Goal: Transaction & Acquisition: Subscribe to service/newsletter

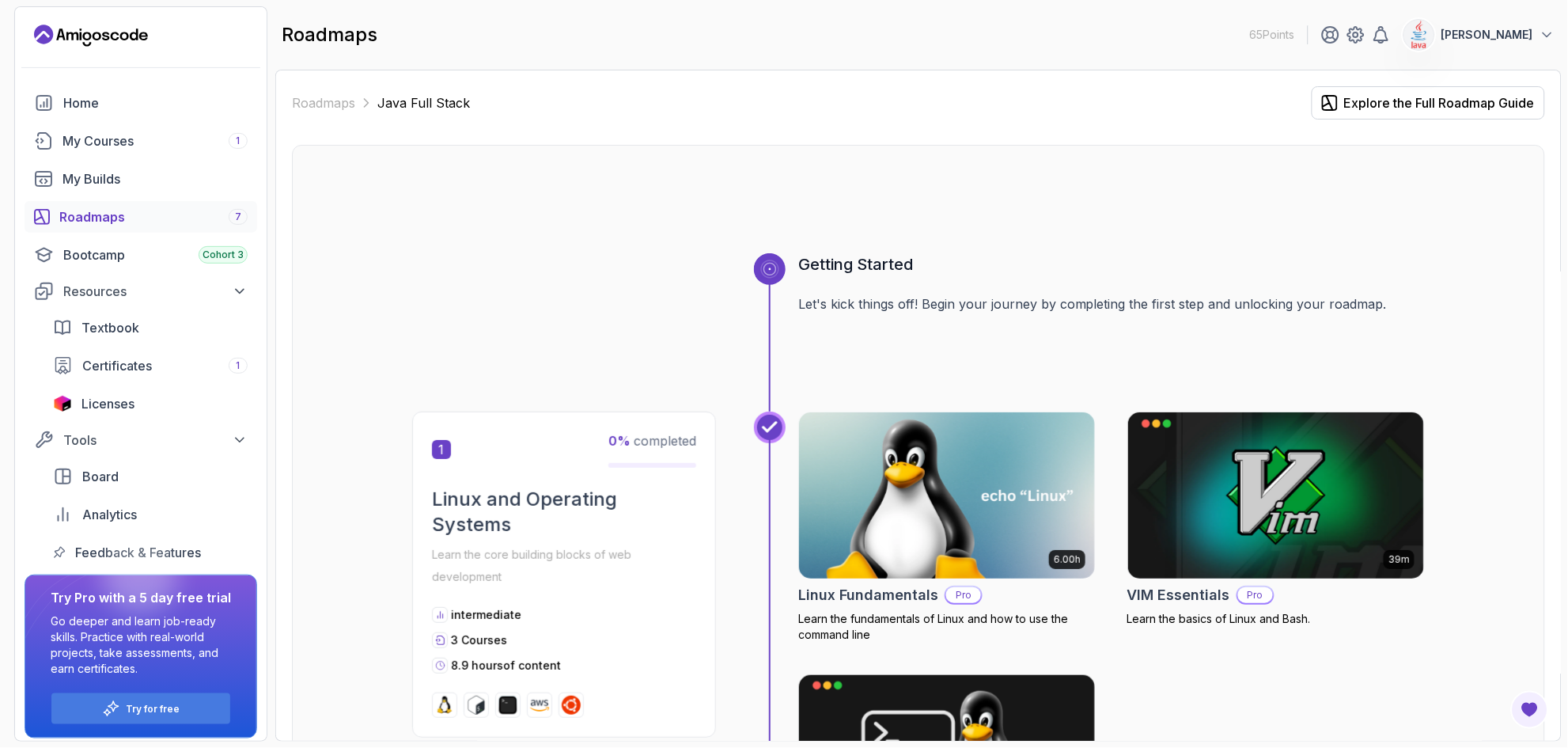
click at [93, 214] on div "Roadmaps 7" at bounding box center [153, 216] width 188 height 19
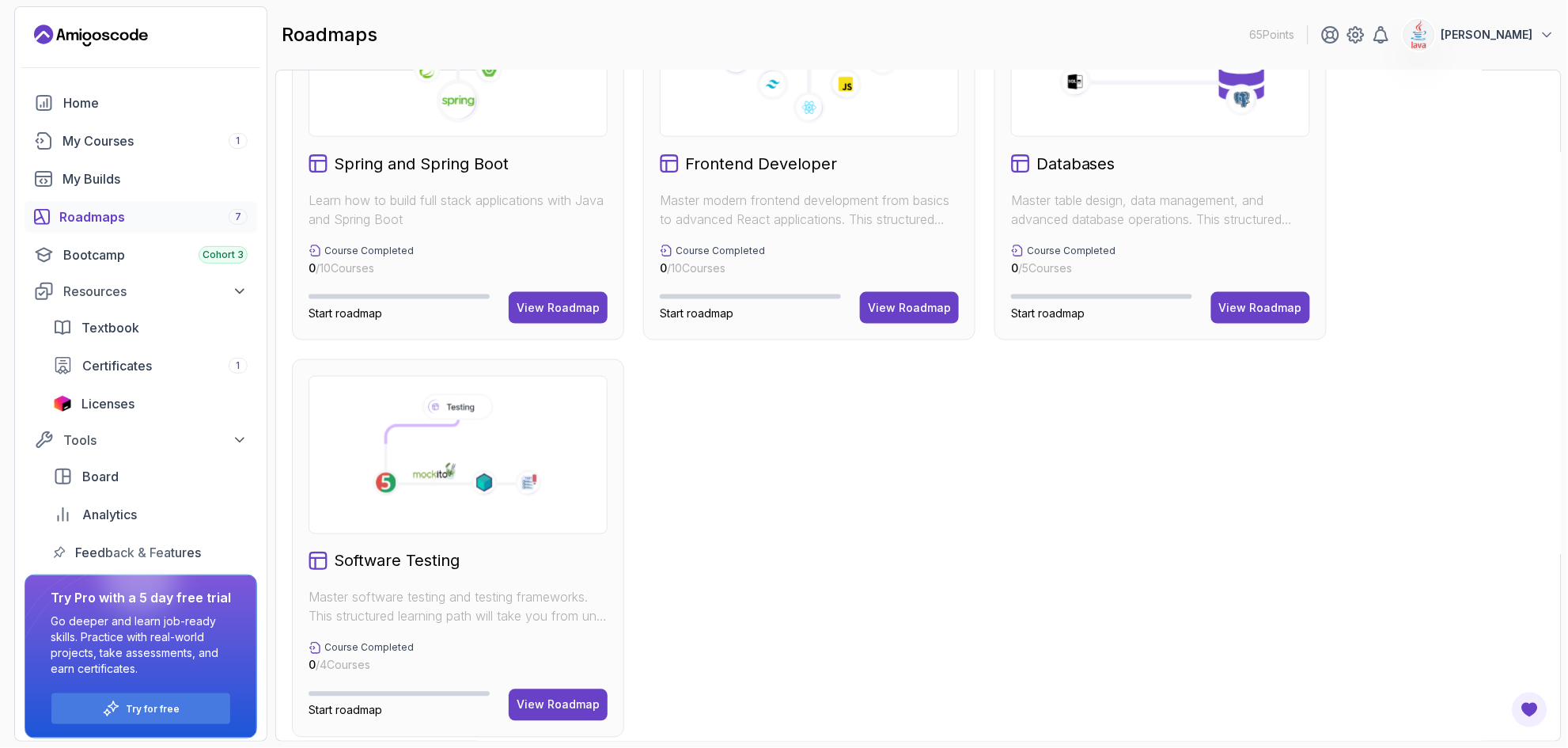
scroll to position [534, 0]
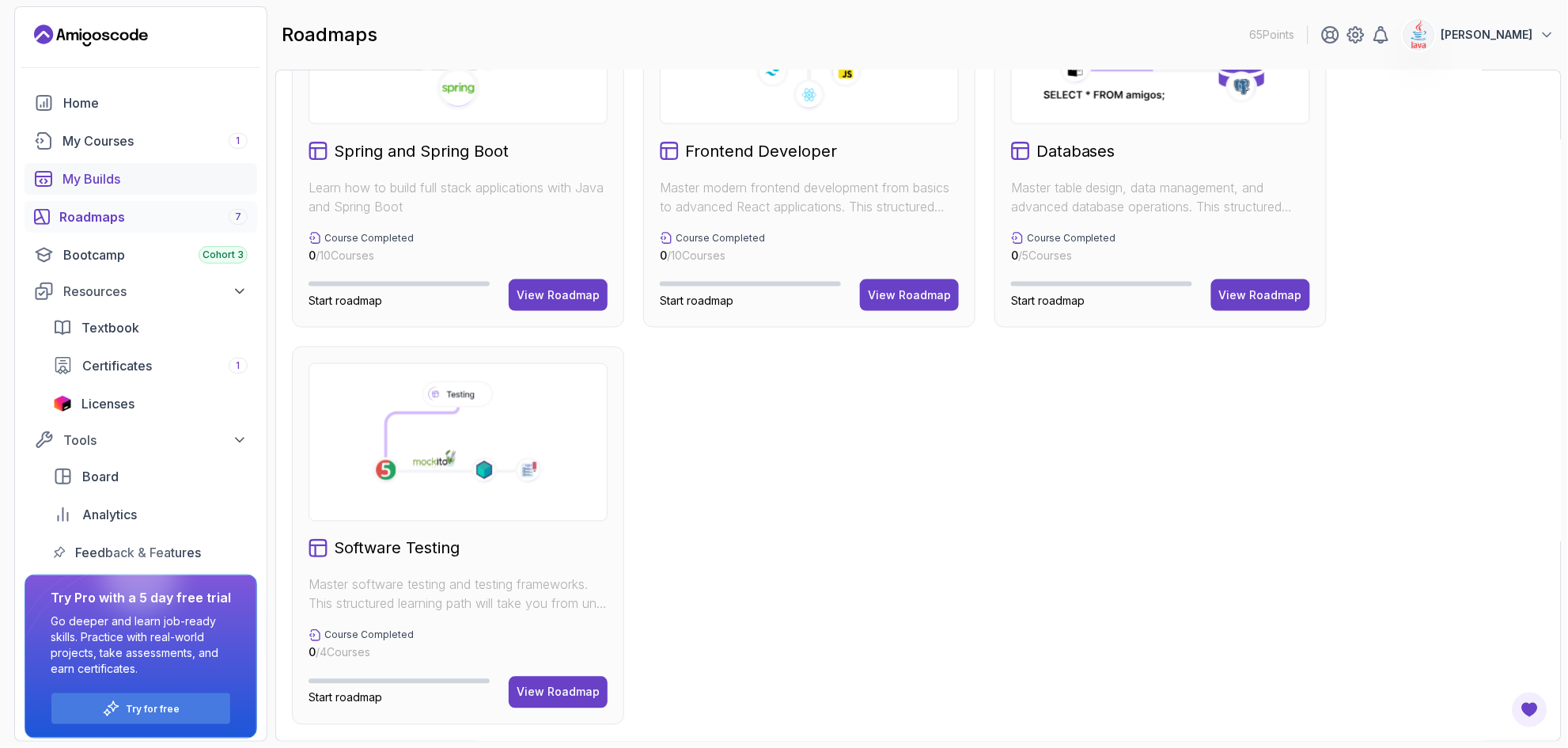
click at [85, 183] on div "My Builds" at bounding box center [155, 178] width 185 height 19
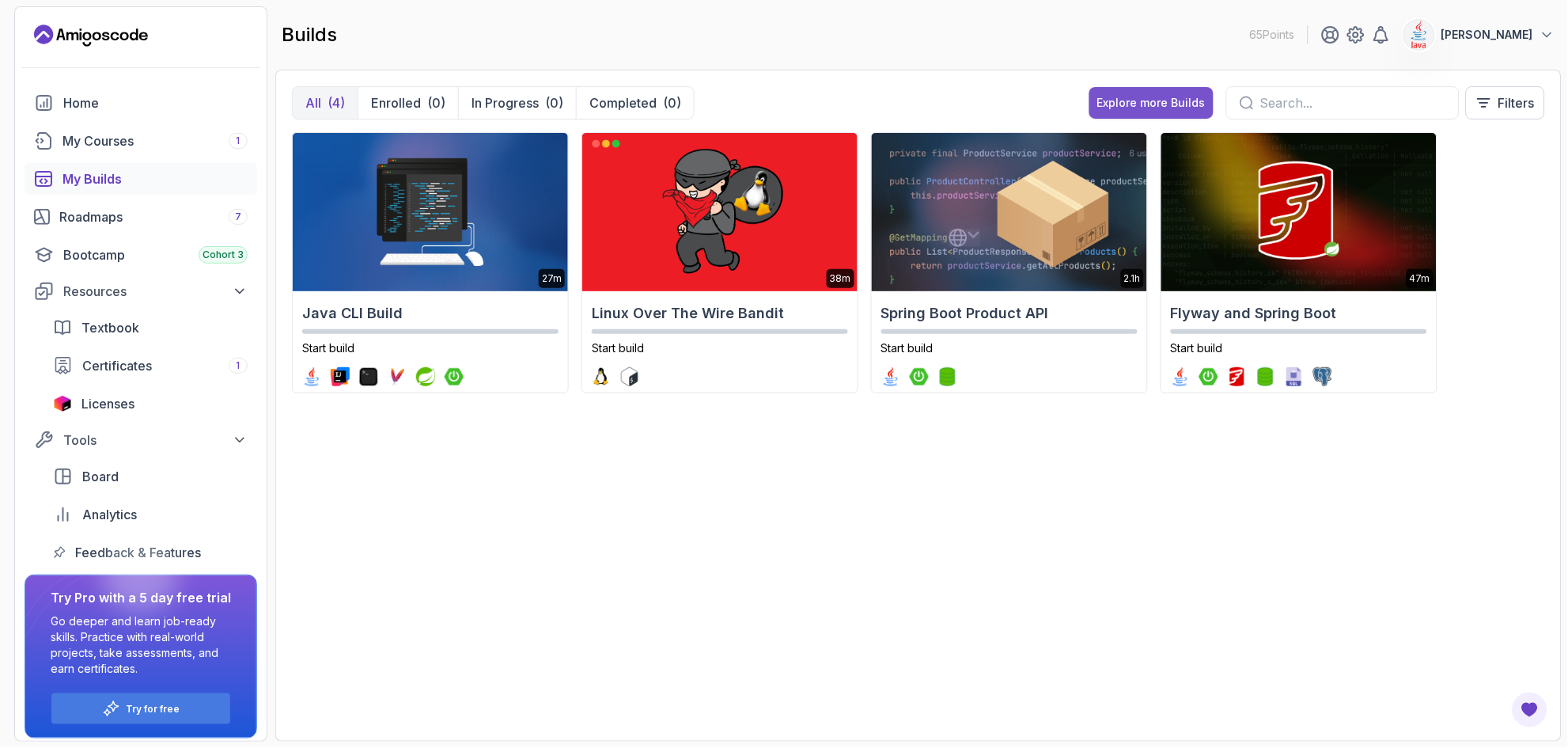
click at [802, 104] on div "Explore more Builds" at bounding box center [1152, 103] width 108 height 16
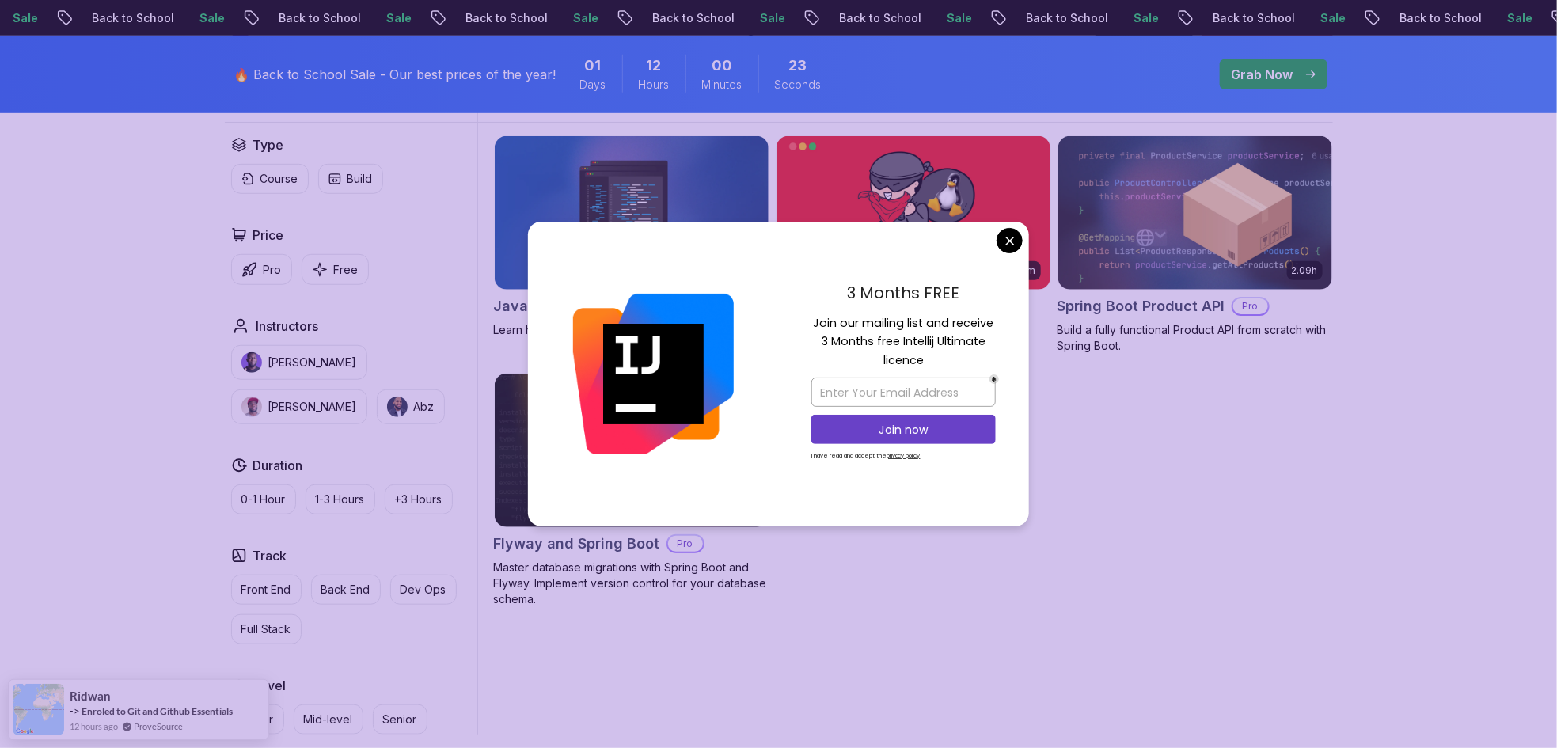
scroll to position [474, 0]
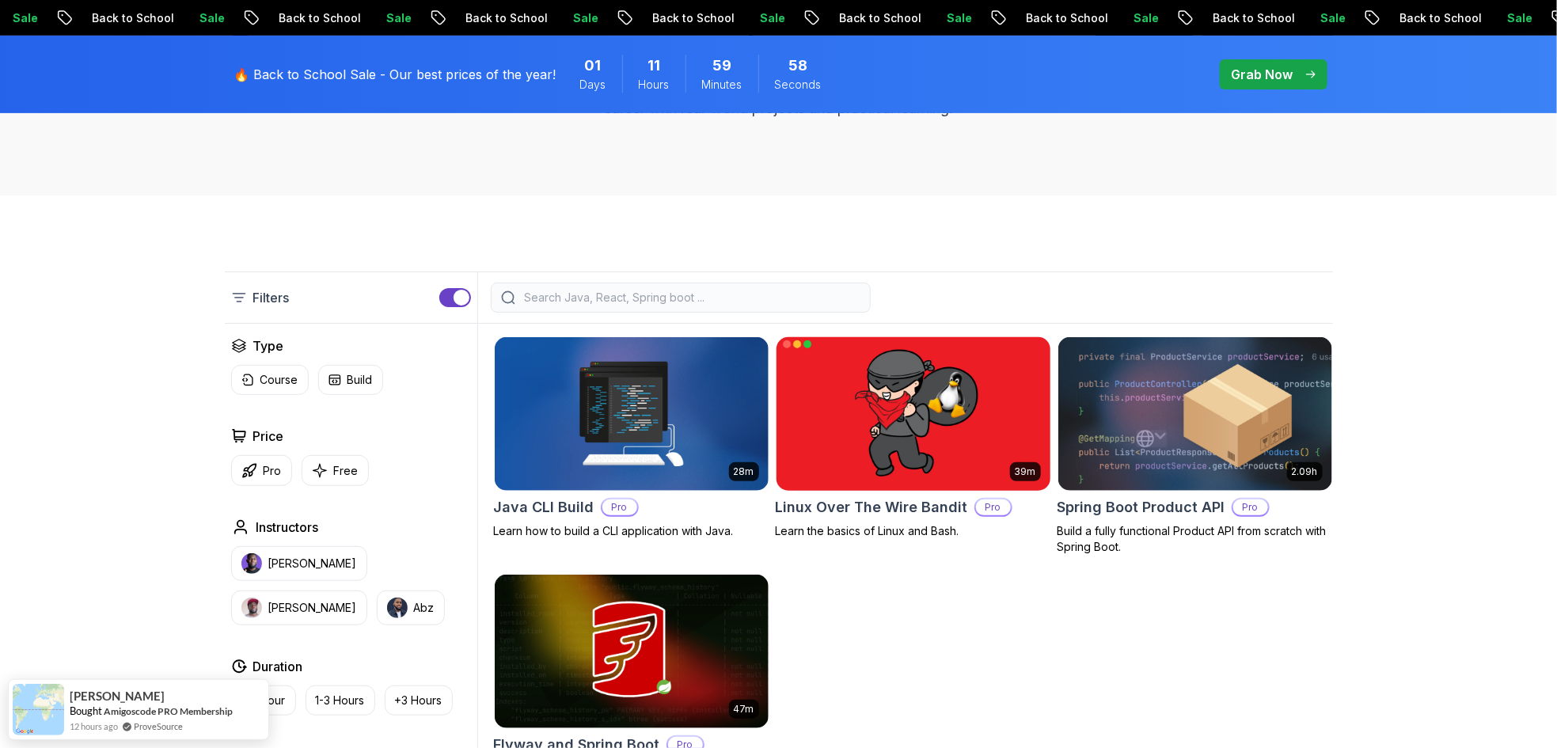
scroll to position [285, 0]
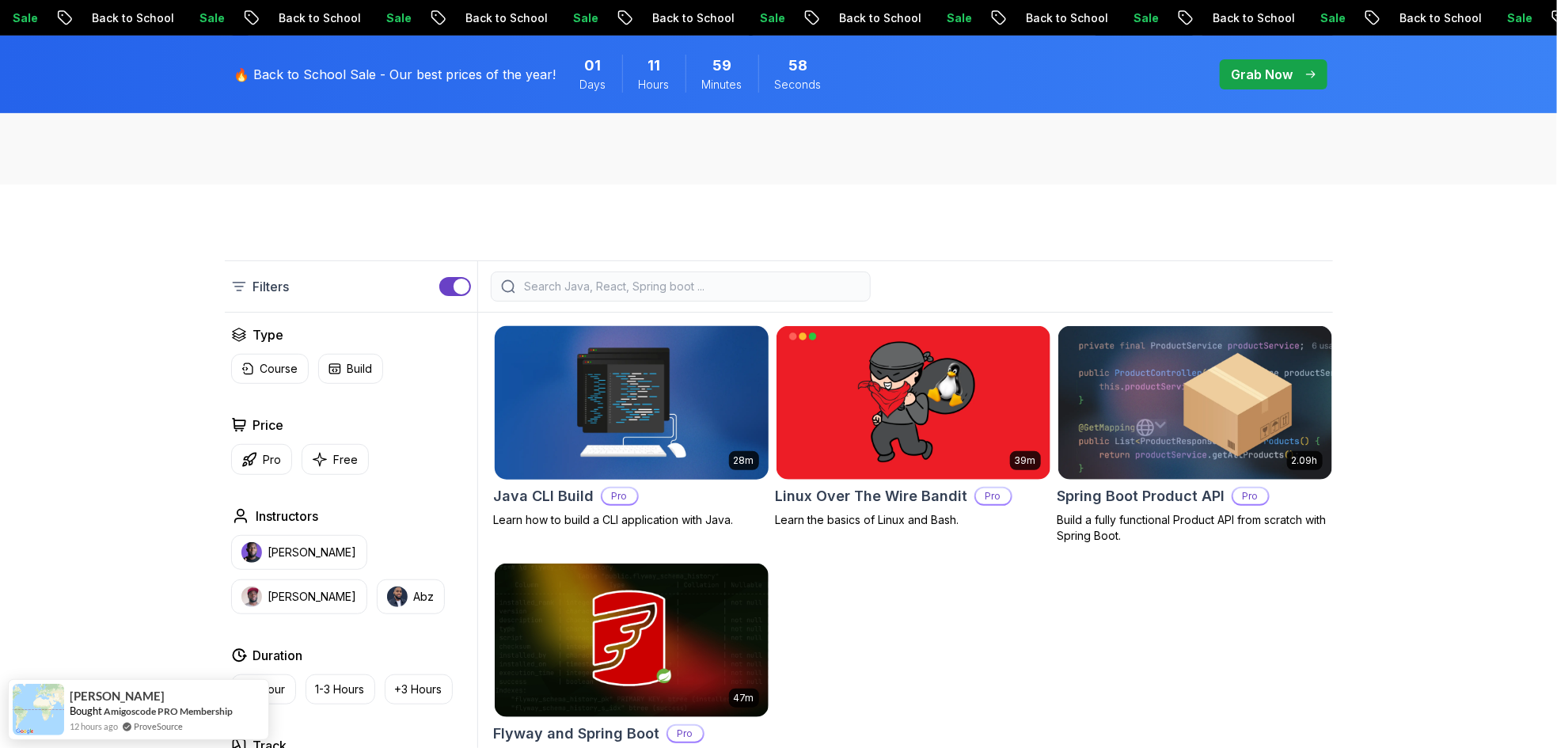
click at [640, 409] on img at bounding box center [630, 402] width 287 height 161
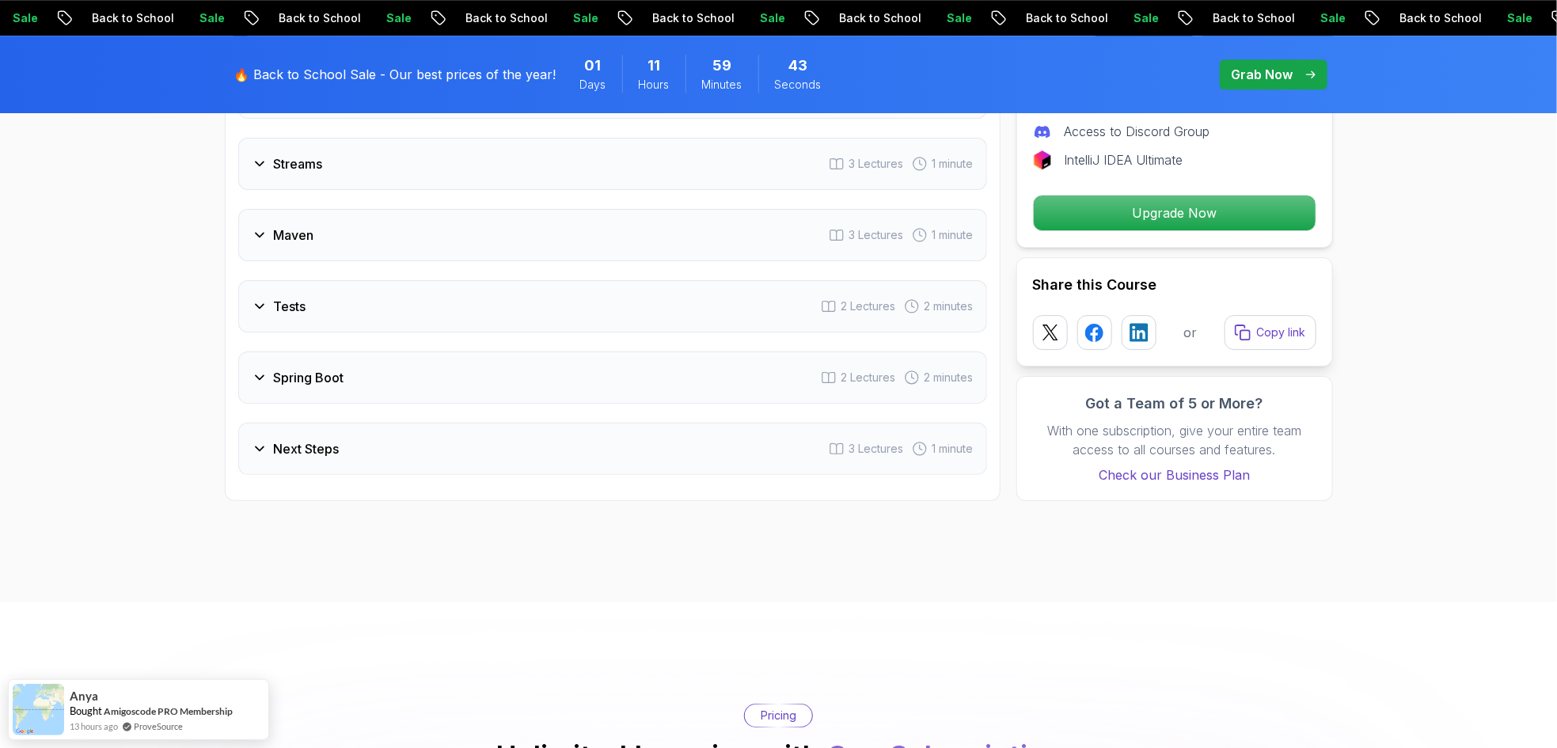
scroll to position [2564, 0]
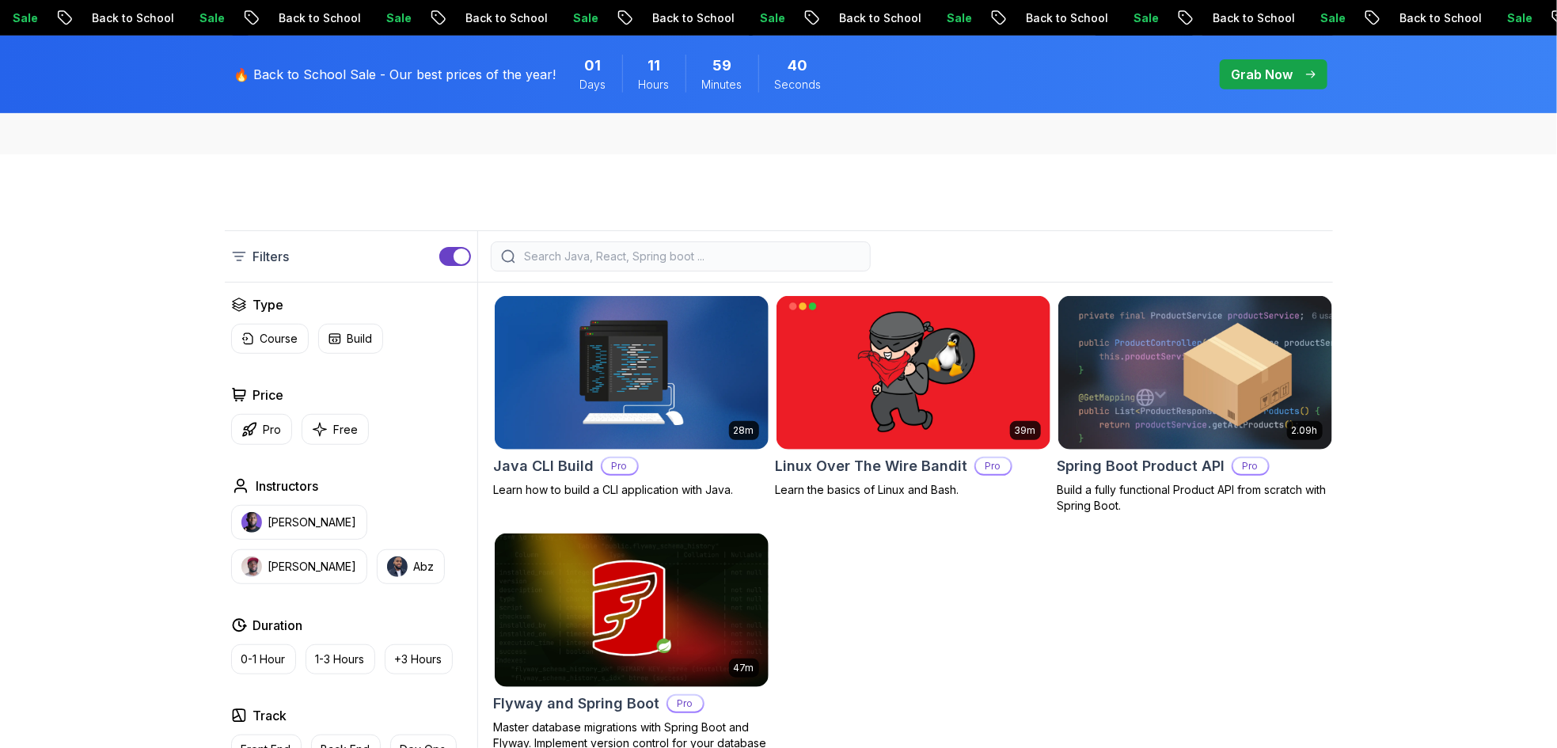
scroll to position [285, 0]
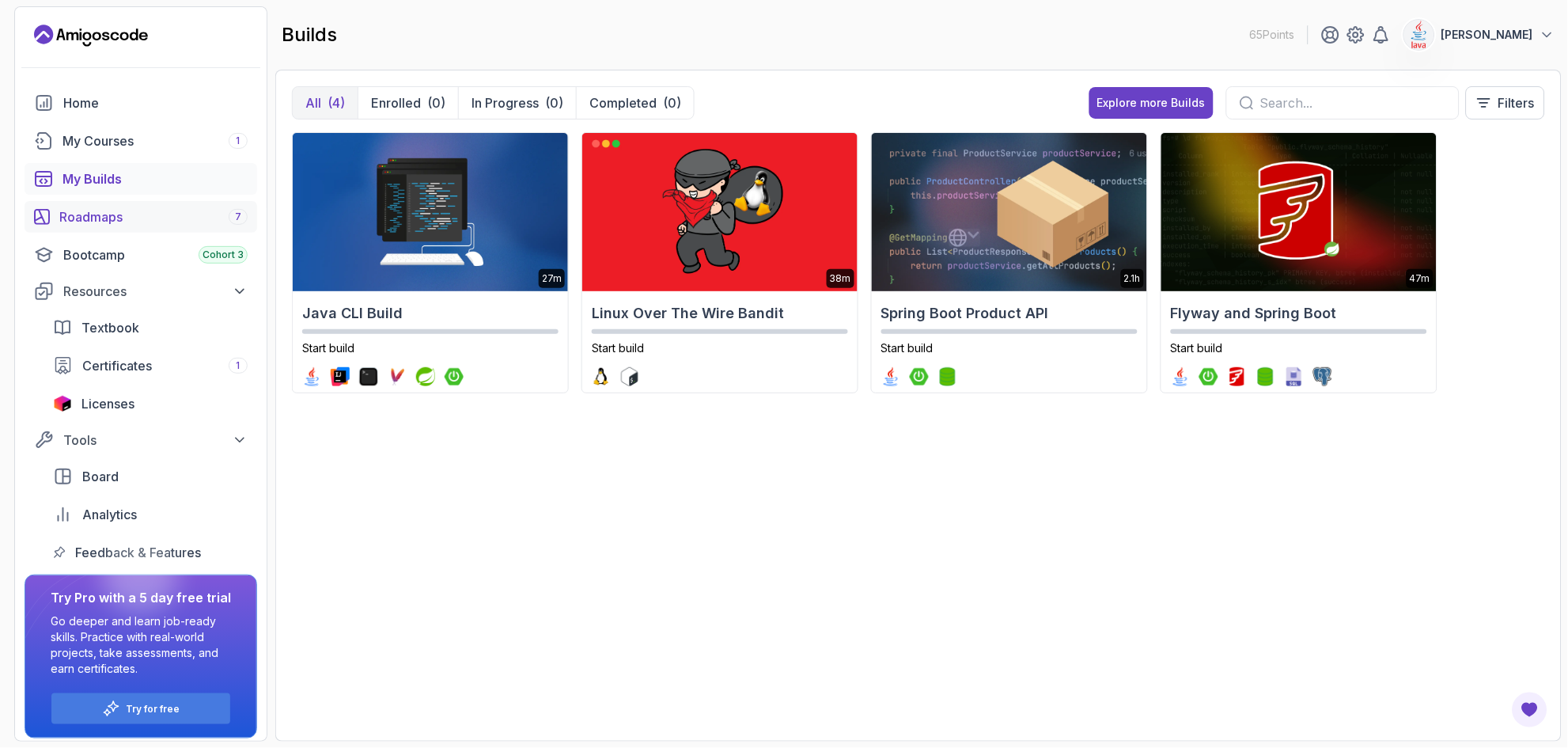
click at [85, 215] on div "Roadmaps 7" at bounding box center [153, 216] width 188 height 19
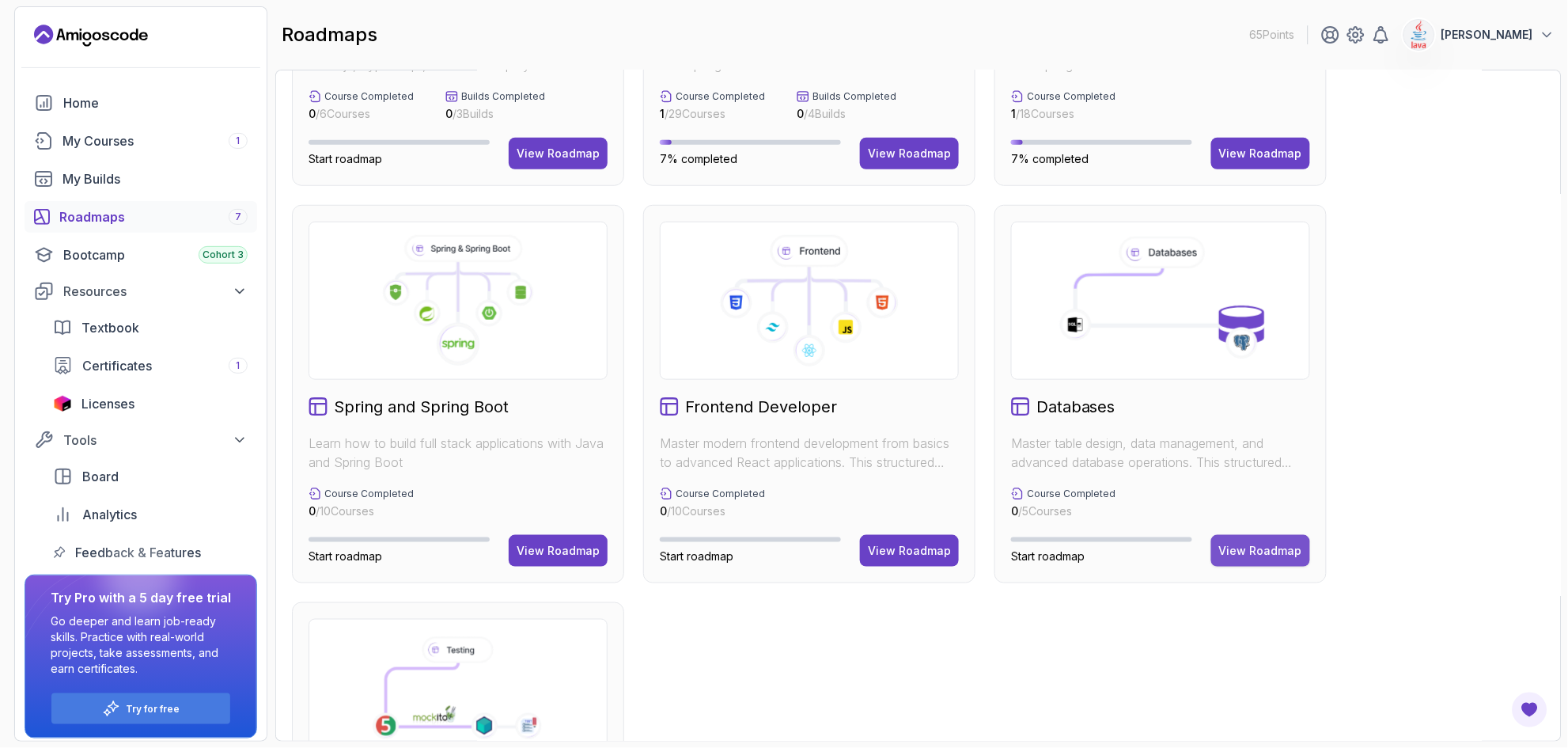
scroll to position [285, 0]
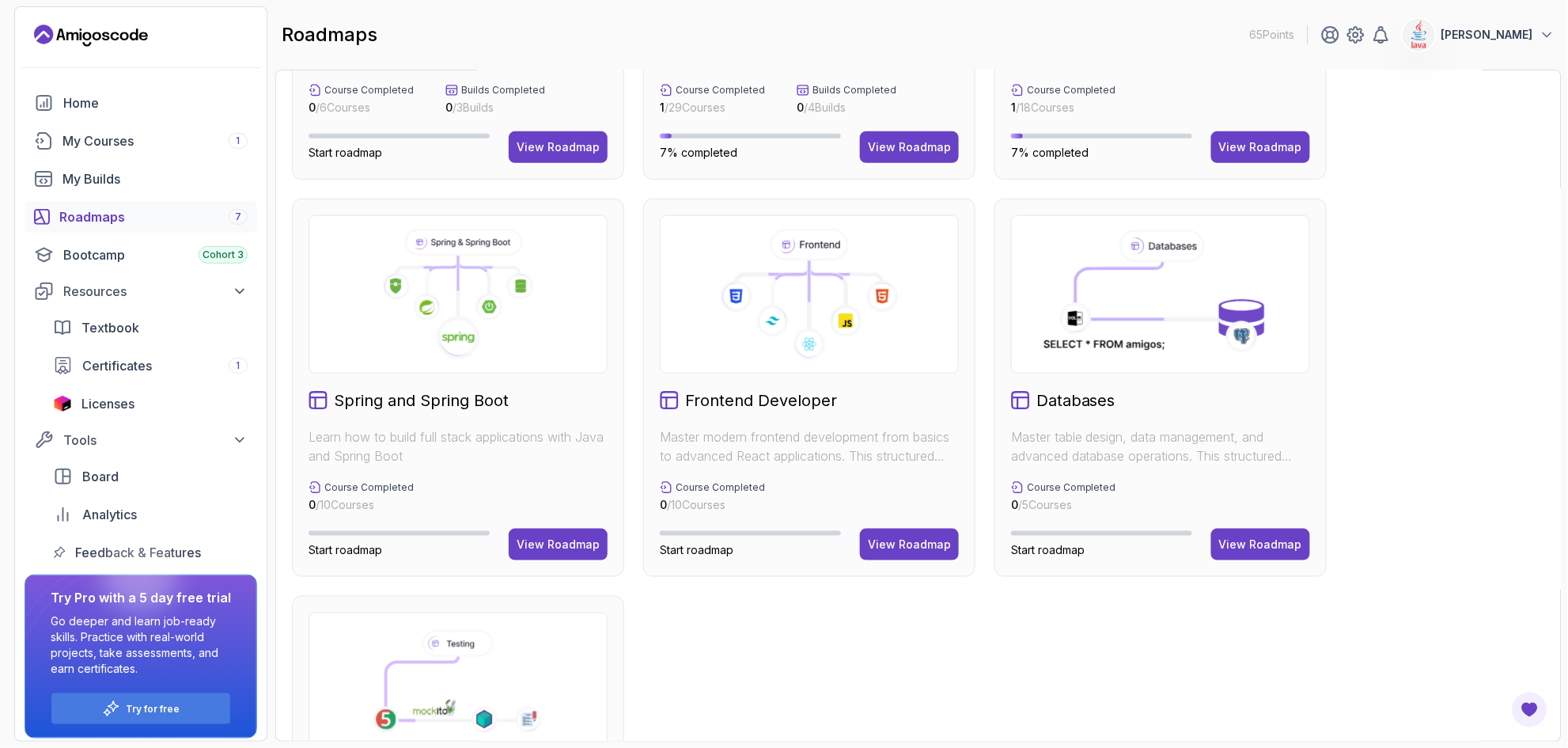
click at [802, 320] on icon at bounding box center [1156, 320] width 132 height 0
click at [802, 537] on div "View Roadmap" at bounding box center [1260, 545] width 83 height 16
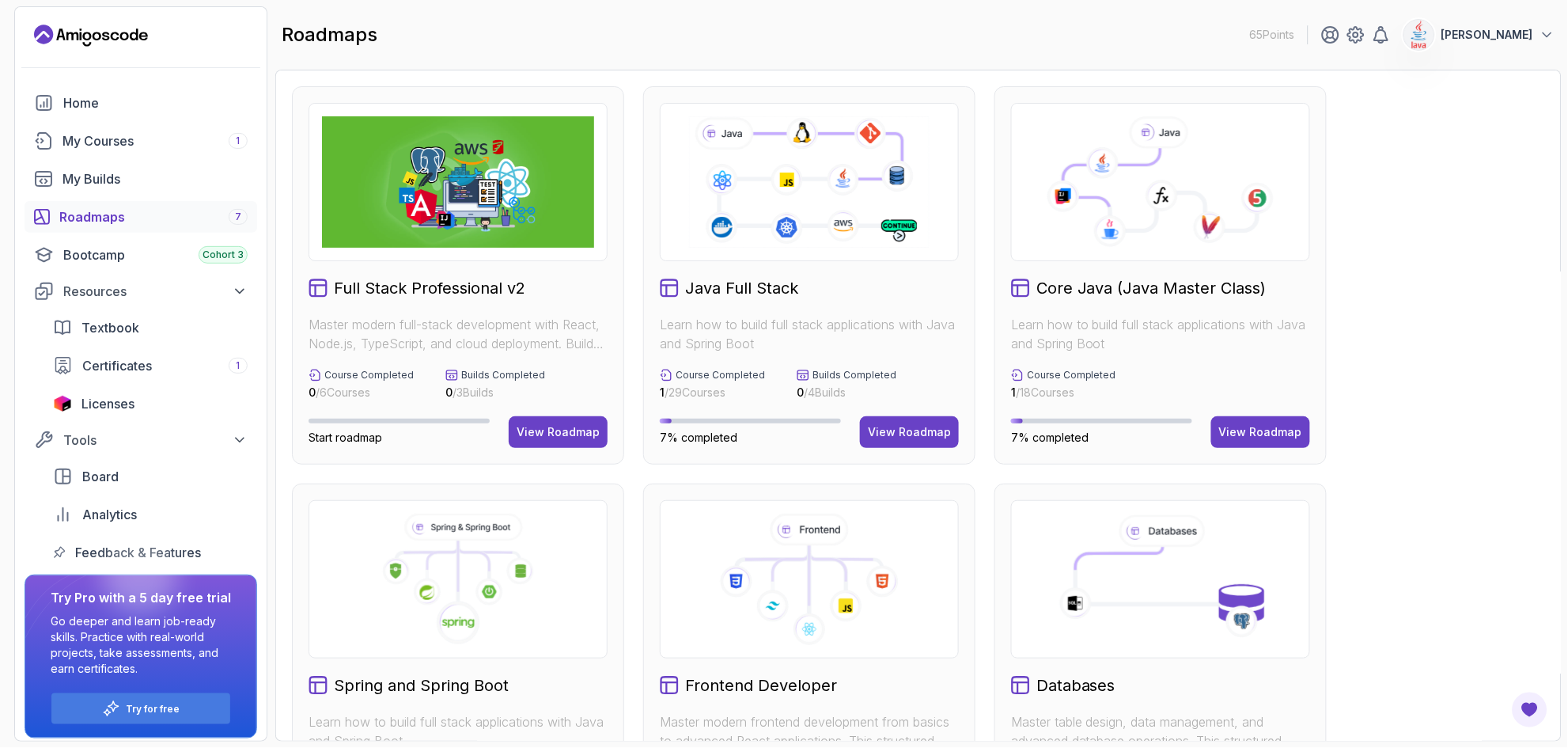
click at [802, 228] on icon at bounding box center [809, 182] width 245 height 136
click at [802, 437] on div "View Roadmap" at bounding box center [909, 432] width 83 height 16
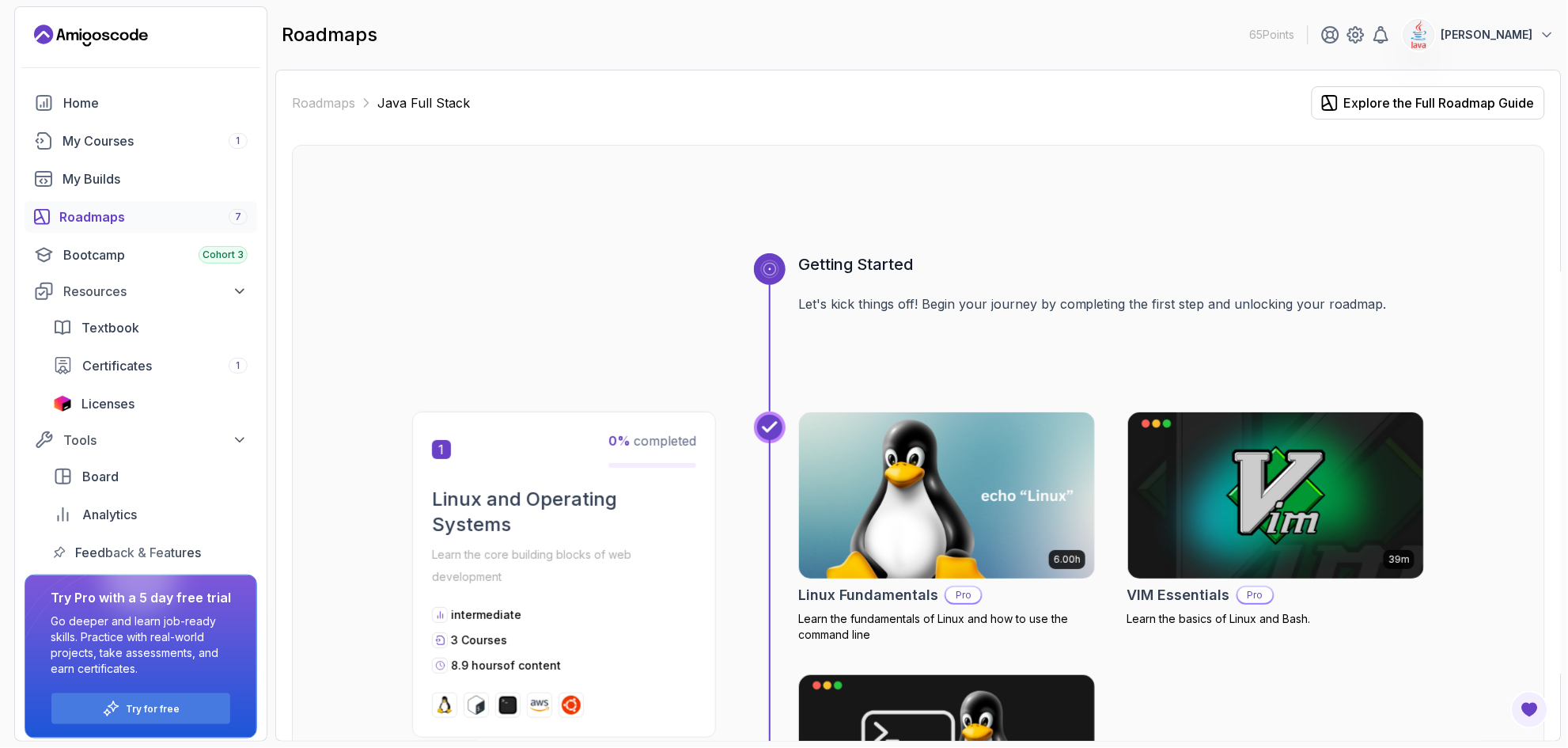
click at [802, 227] on div at bounding box center [918, 215] width 1013 height 76
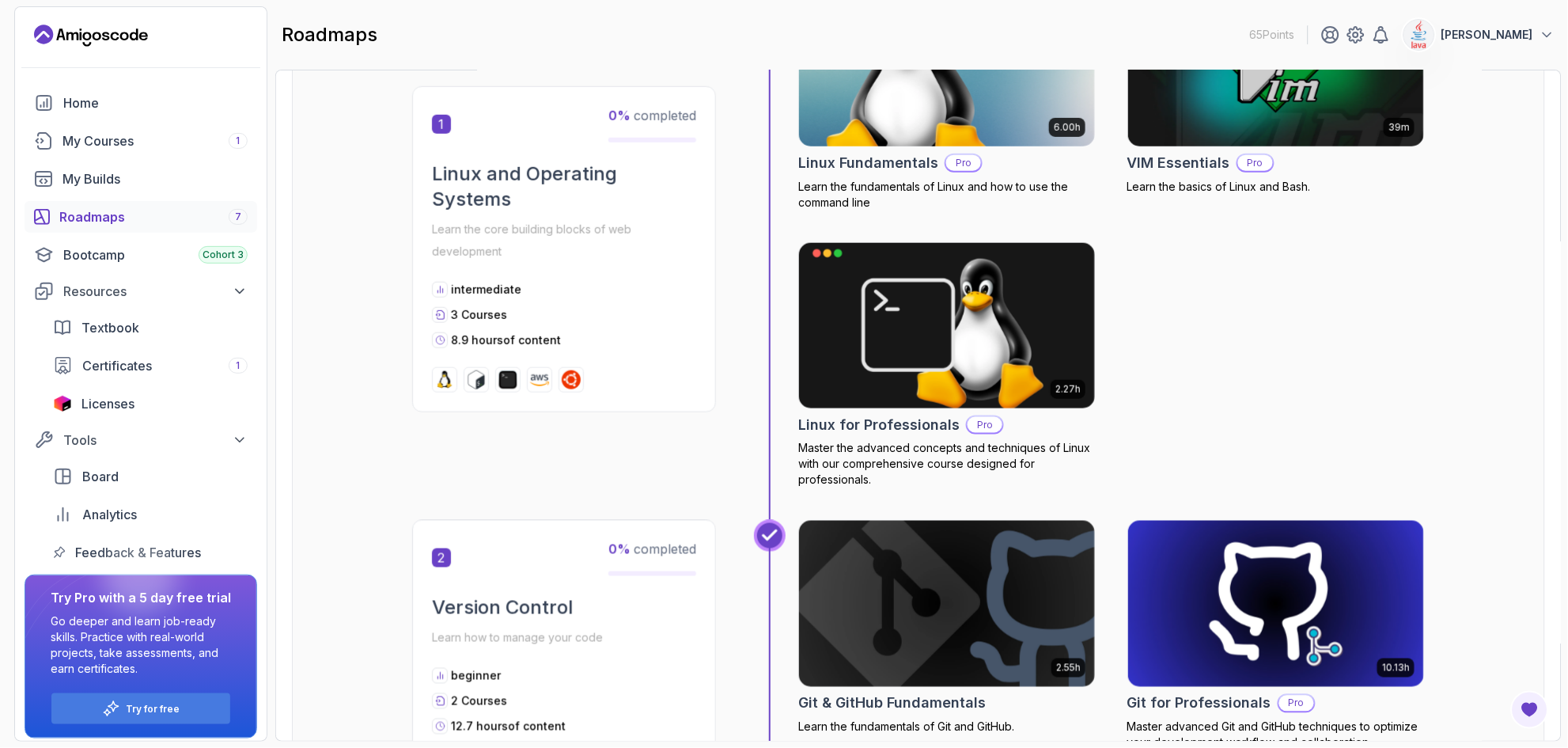
scroll to position [474, 0]
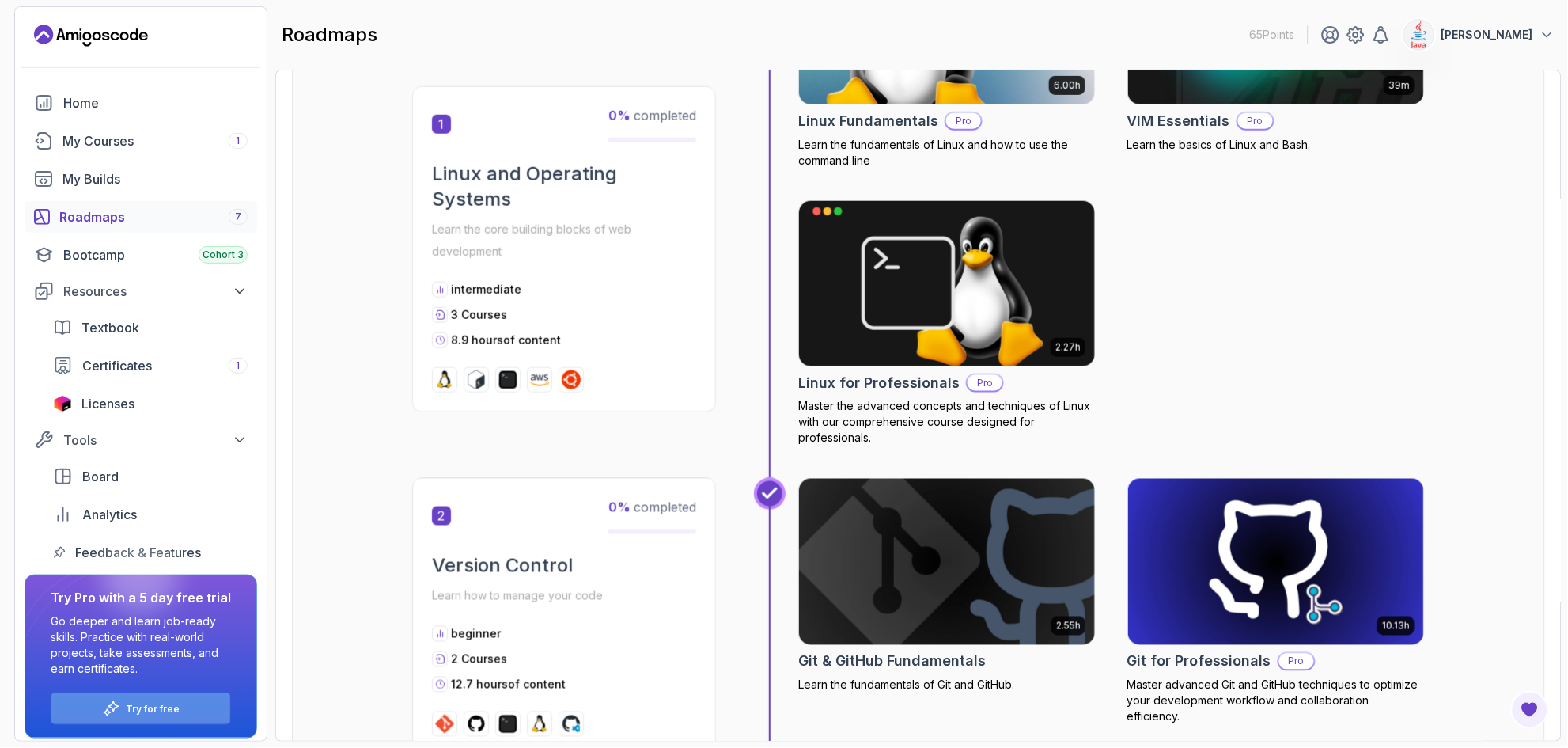
click at [152, 711] on p "Try for free" at bounding box center [154, 709] width 54 height 13
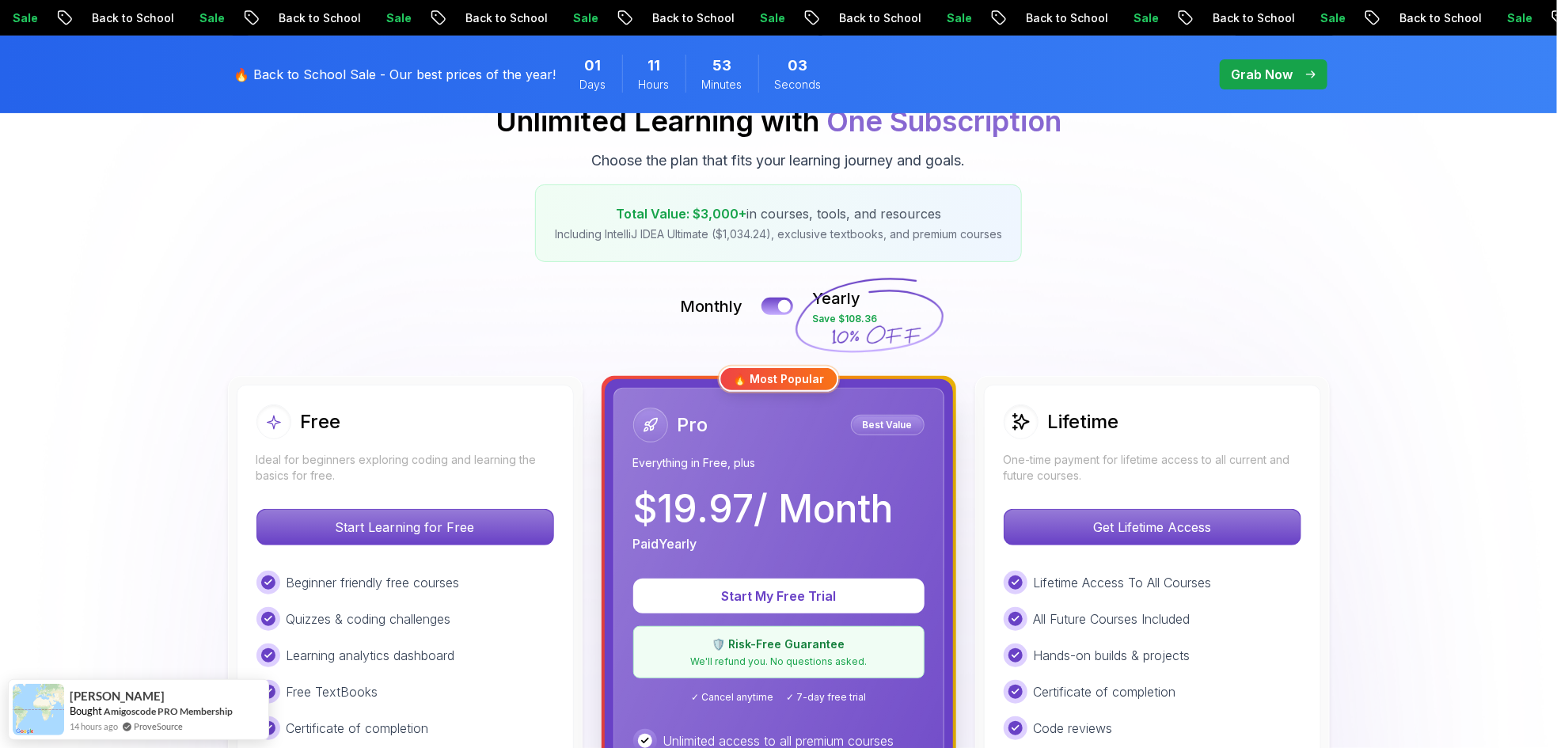
scroll to position [190, 0]
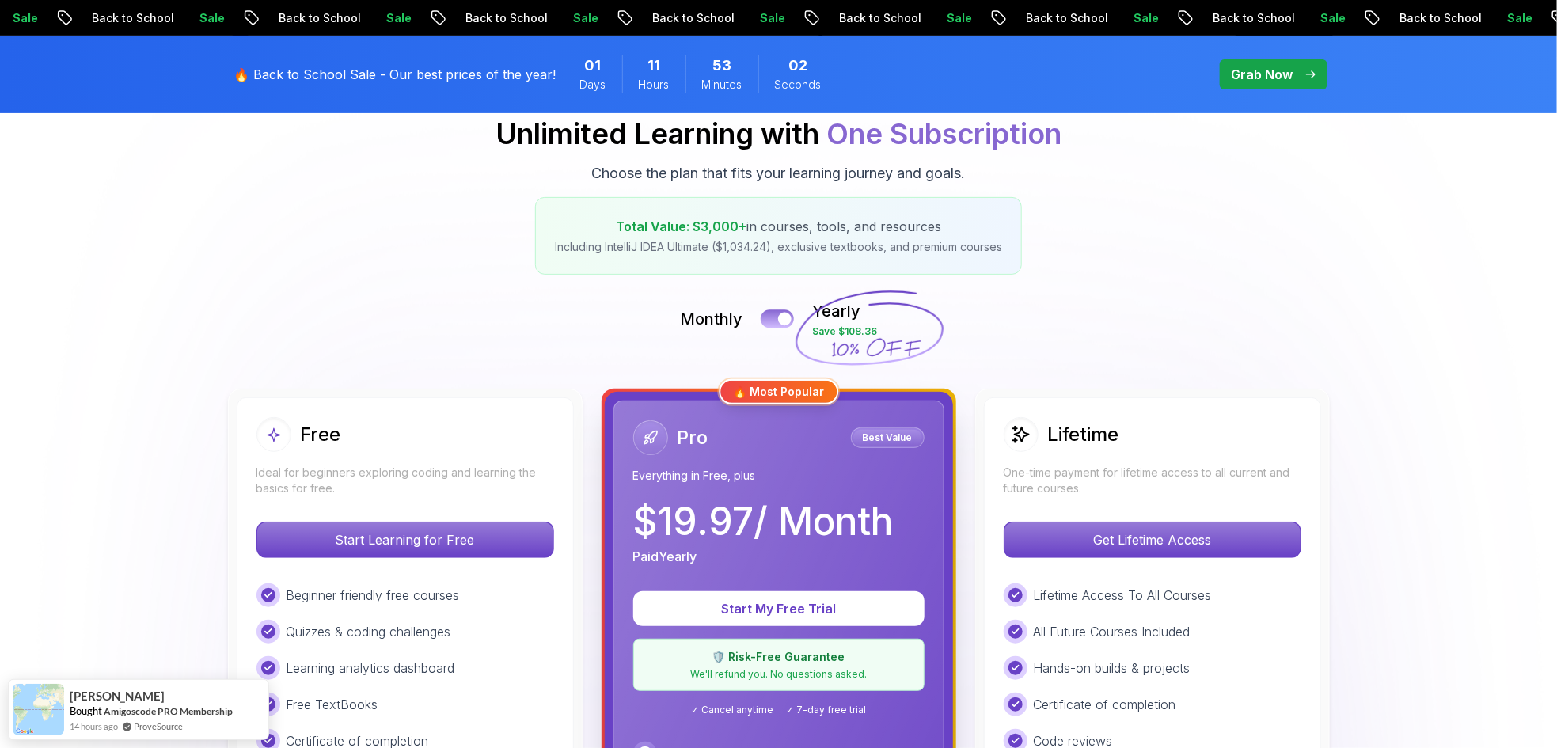
click at [778, 314] on button at bounding box center [776, 318] width 33 height 18
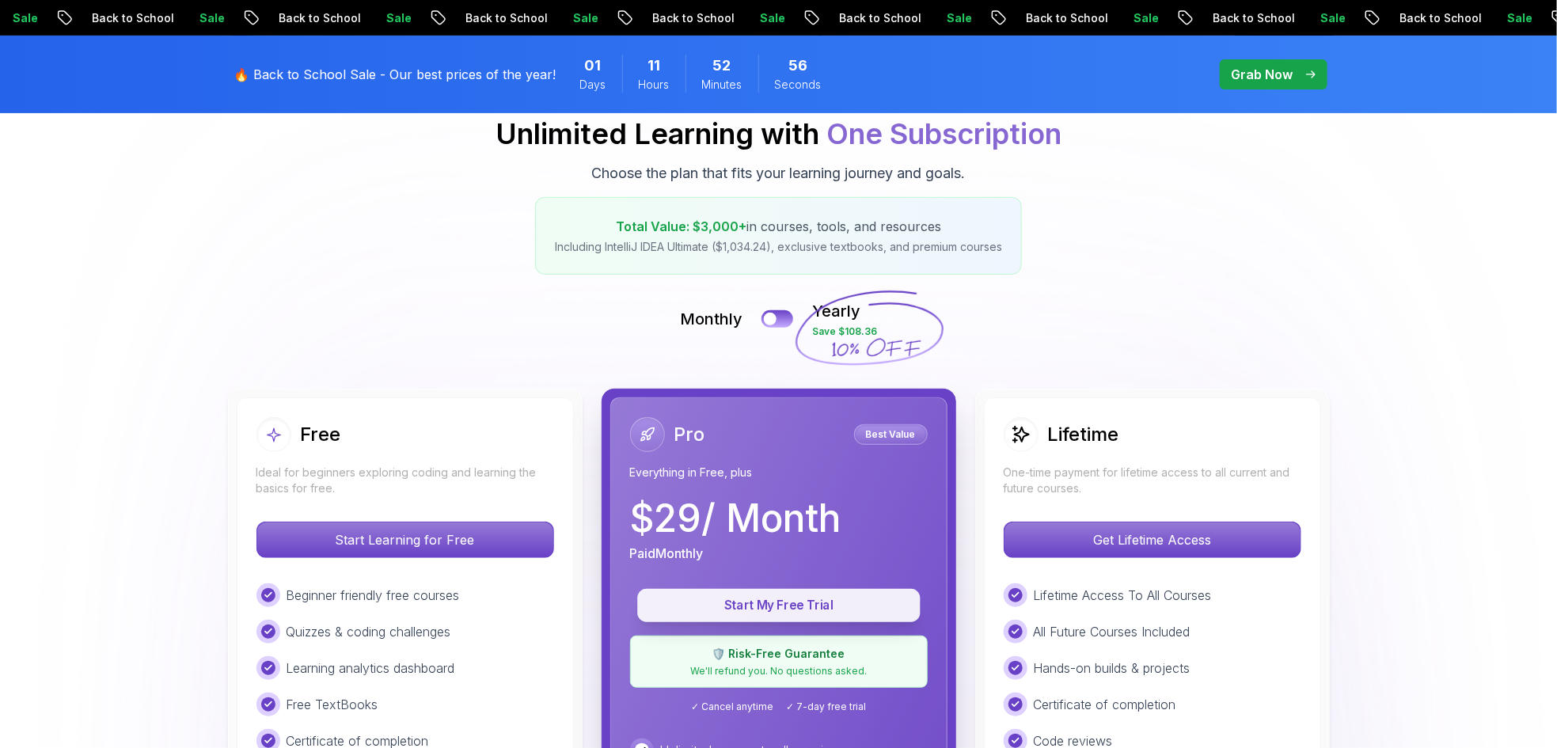
click at [744, 605] on p "Start My Free Trial" at bounding box center [778, 606] width 247 height 18
